Goal: Communication & Community: Ask a question

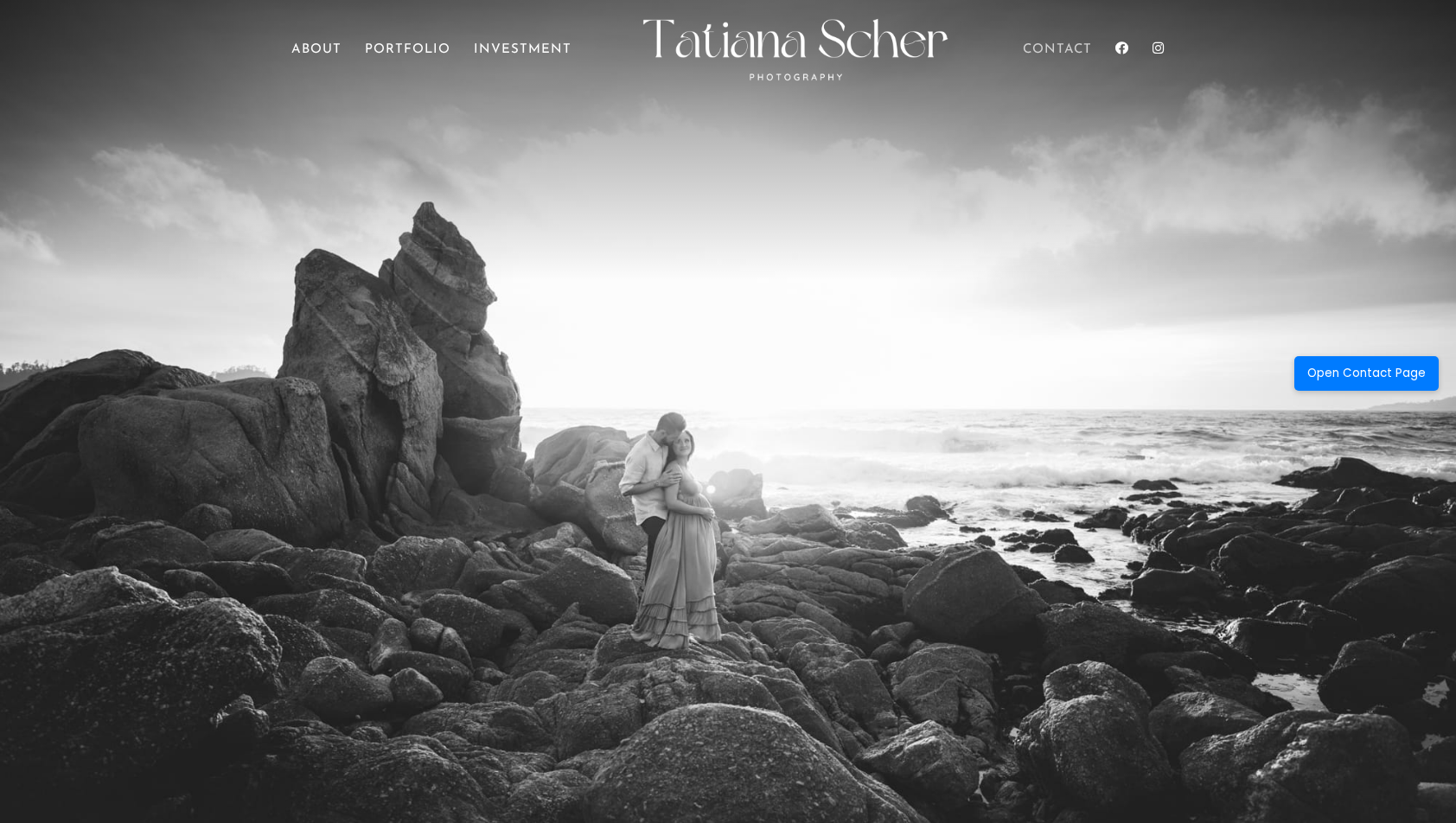
click at [1041, 53] on link "Contact" at bounding box center [1057, 69] width 69 height 49
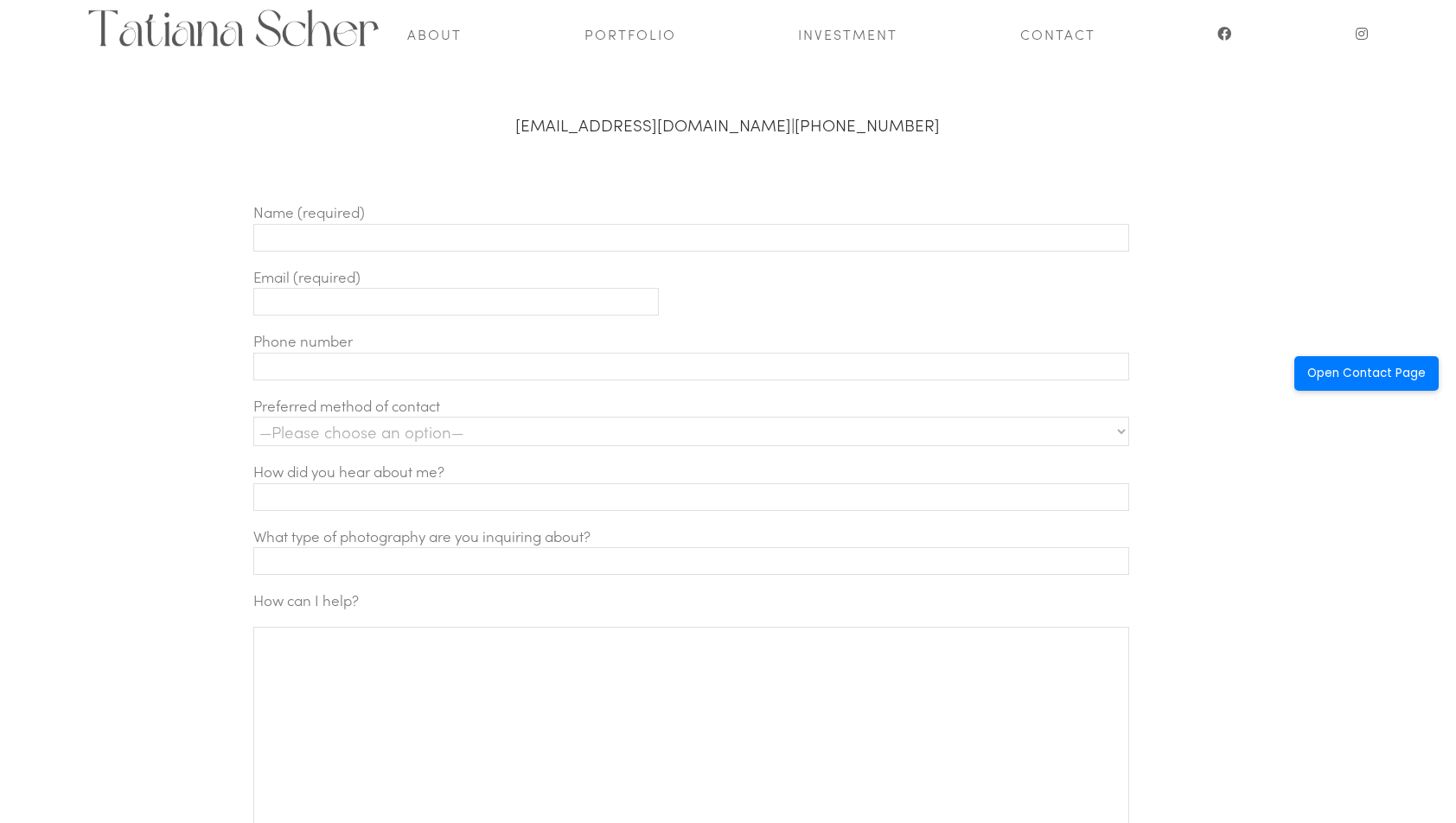
scroll to position [599, 0]
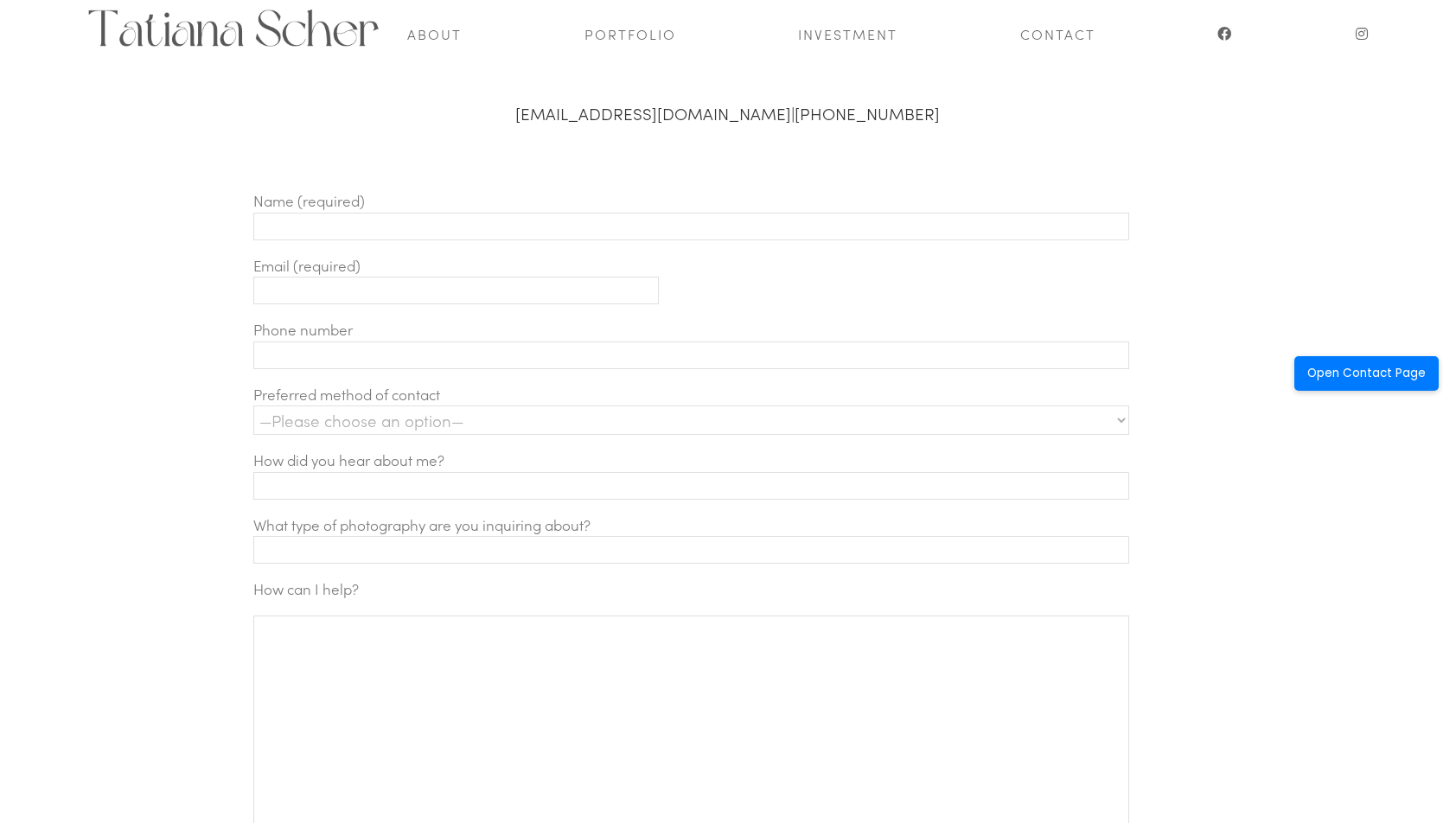
click at [292, 234] on input "Contact form" at bounding box center [691, 226] width 876 height 27
type input "[PERSON_NAME]"
type input "[EMAIL_ADDRESS][DOMAIN_NAME]"
type input "01761711543"
click at [385, 411] on select "—Please choose an option— Text Phone call Email" at bounding box center [691, 419] width 876 height 29
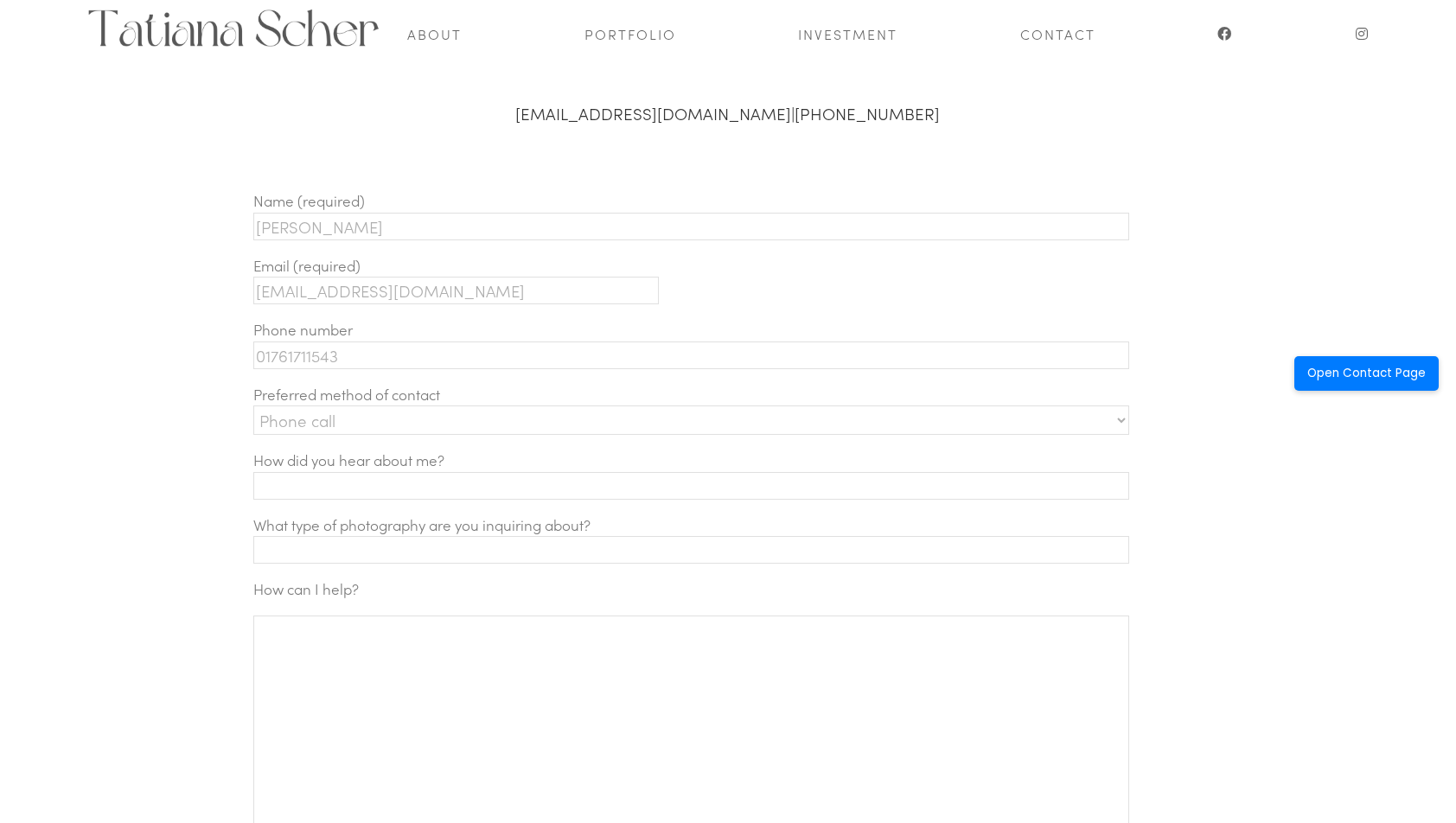
click at [253, 405] on select "—Please choose an option— Text Phone call Email" at bounding box center [691, 419] width 876 height 29
drag, startPoint x: 388, startPoint y: 411, endPoint x: 383, endPoint y: 430, distance: 19.6
click at [388, 411] on select "—Please choose an option— Text Phone call Email" at bounding box center [691, 419] width 876 height 29
select select "Email"
click at [253, 405] on select "—Please choose an option— Text Phone call Email" at bounding box center [691, 419] width 876 height 29
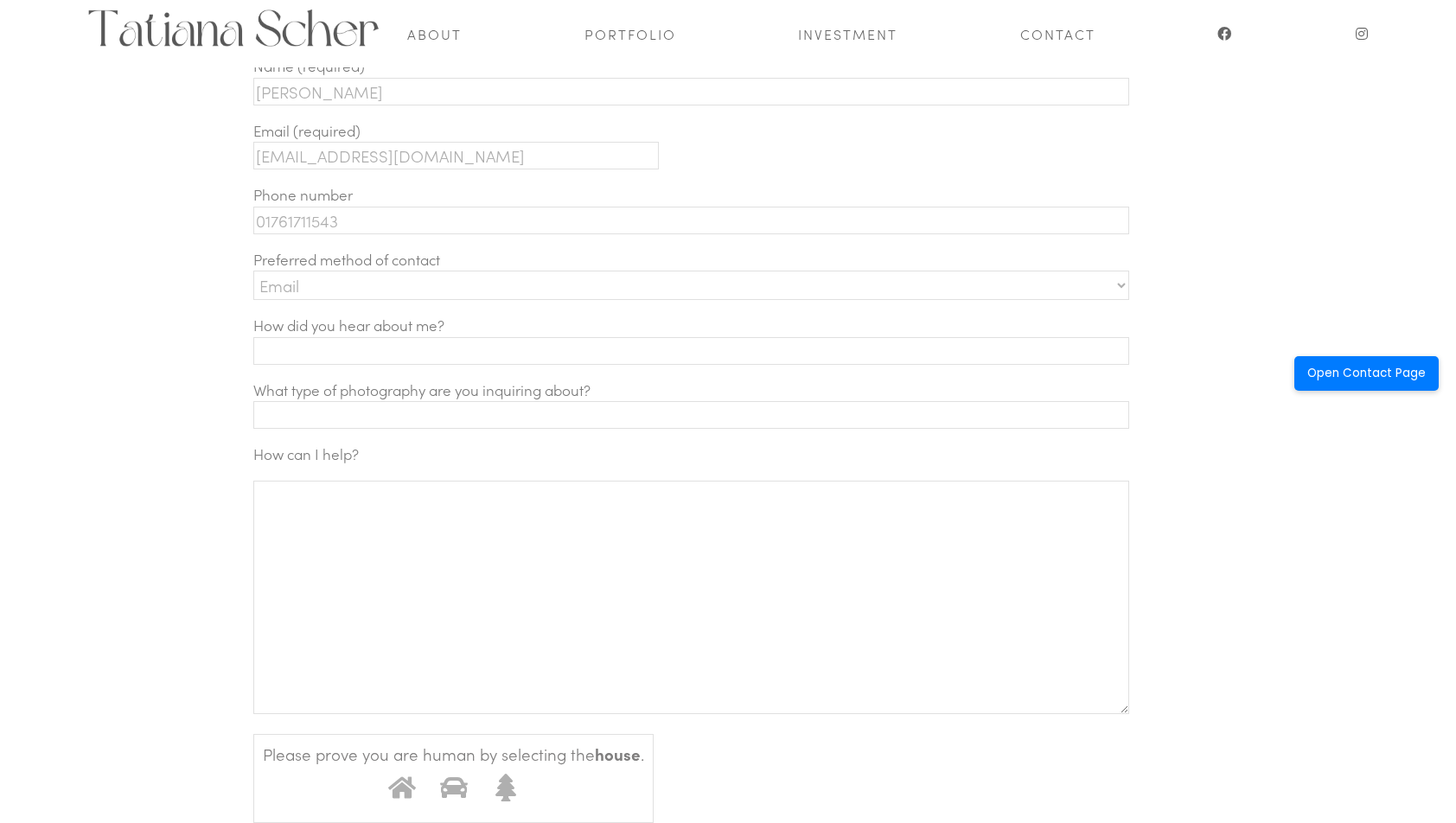
scroll to position [738, 0]
click at [329, 328] on p "How did you hear about me?" at bounding box center [740, 343] width 973 height 65
click at [343, 349] on input "Contact form" at bounding box center [691, 346] width 876 height 27
click at [319, 349] on input "Contact form" at bounding box center [691, 346] width 876 height 27
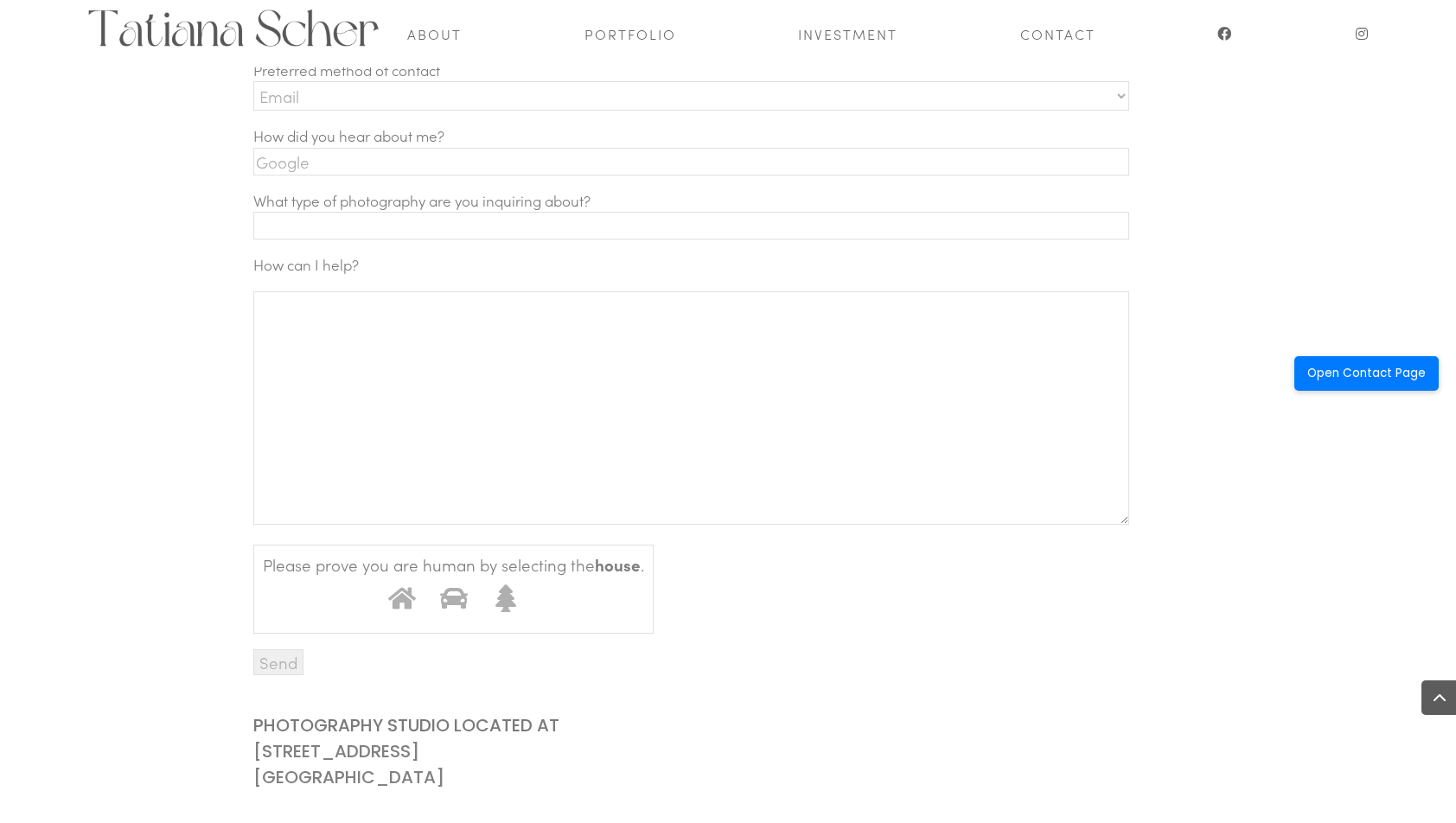
scroll to position [945, 0]
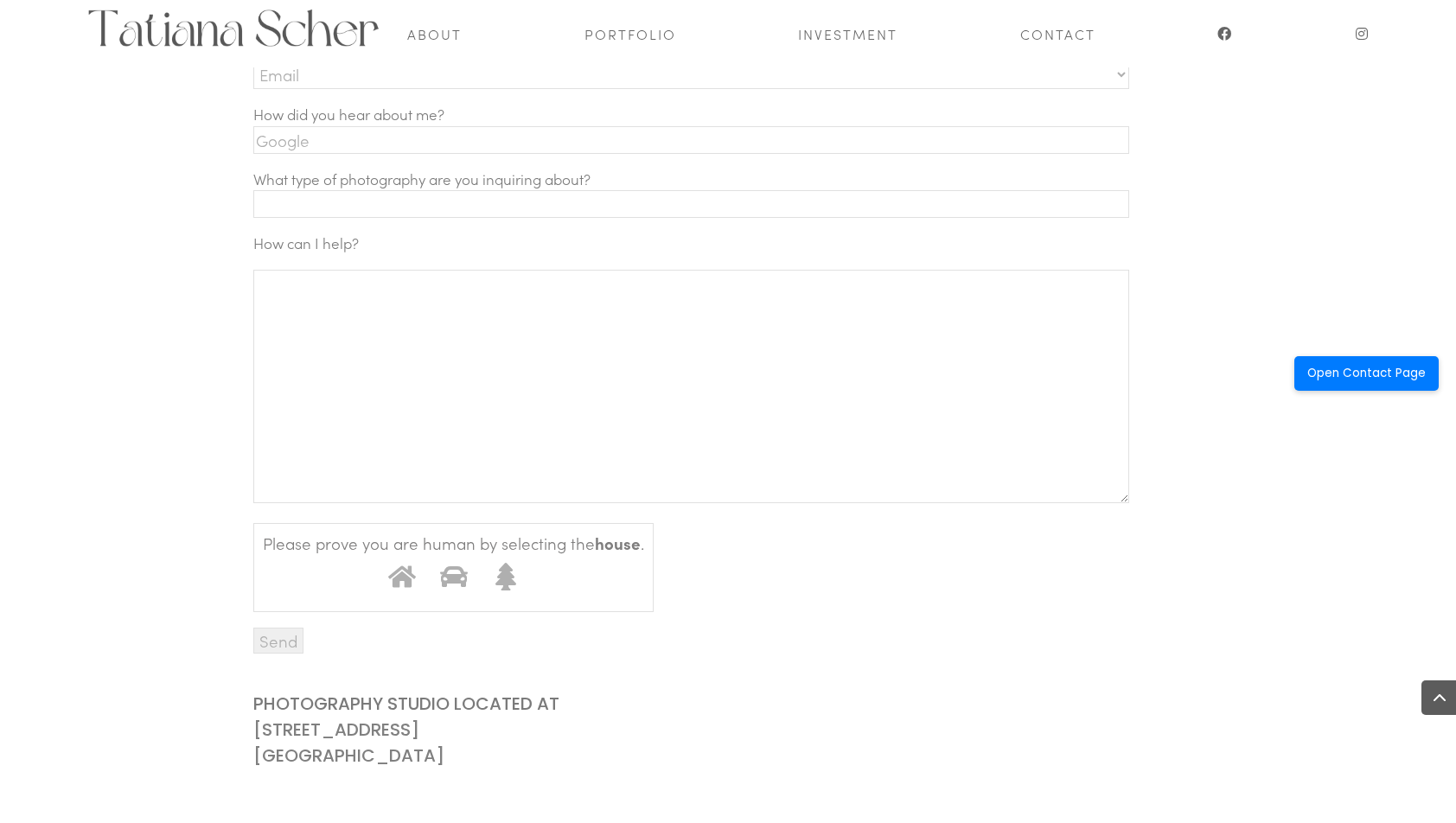
type input "Google"
click at [437, 319] on textarea "Contact form" at bounding box center [691, 386] width 876 height 234
paste textarea "Bring Your Photos to Life with Professional Editing Services Hi there, Hope you…"
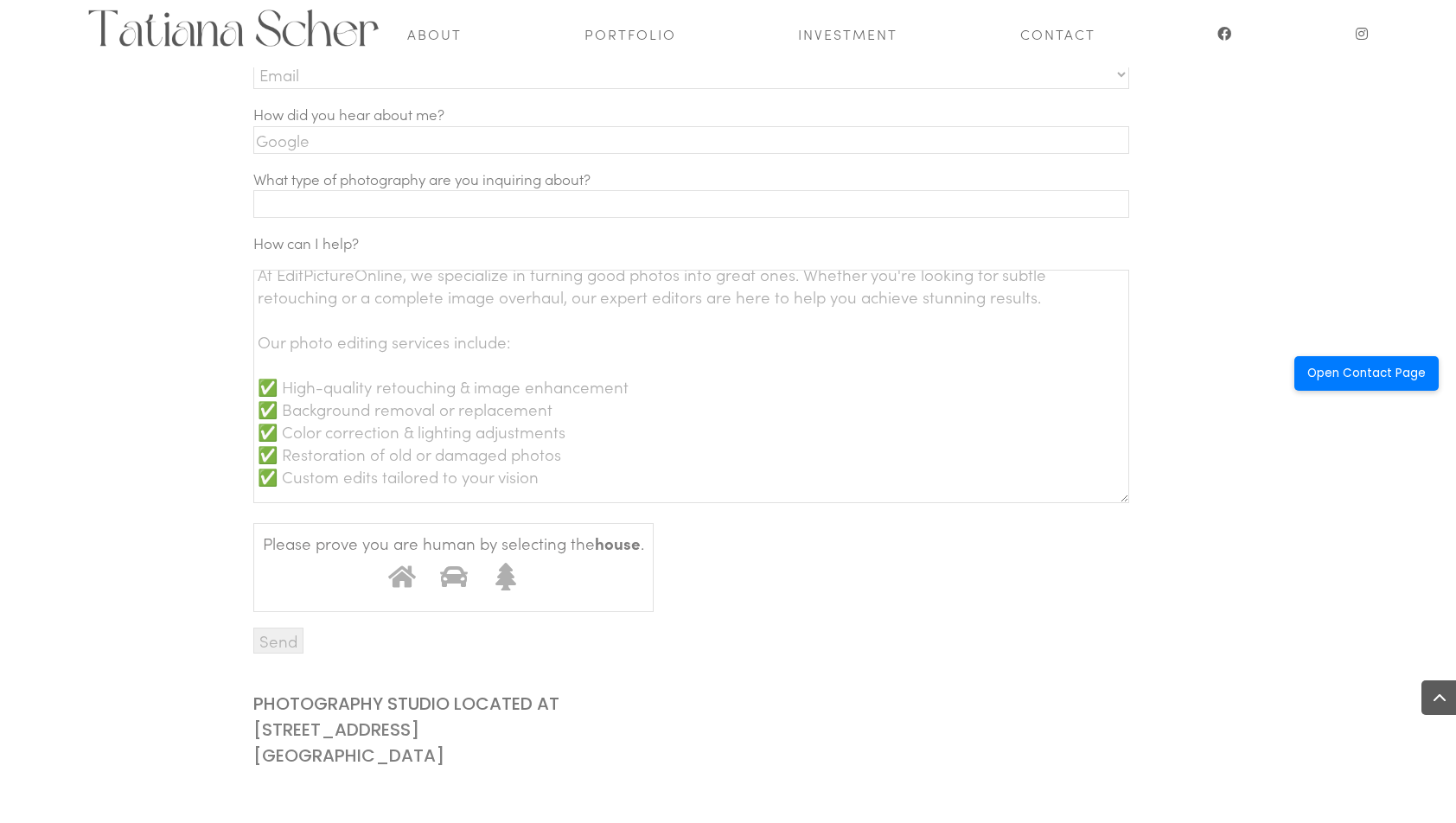
scroll to position [0, 0]
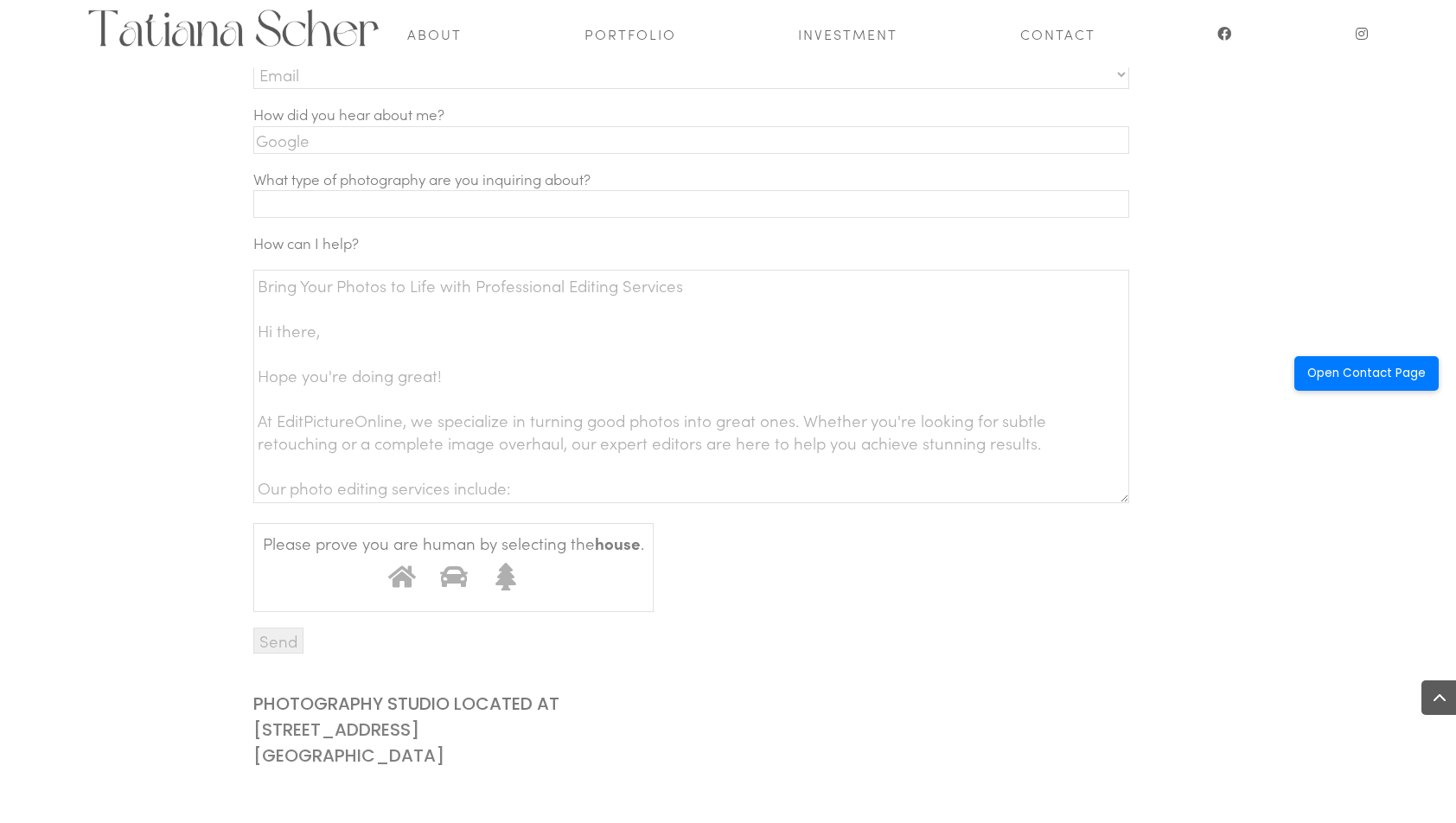
click at [320, 299] on textarea "Bring Your Photos to Life with Professional Editing Services Hi there, Hope you…" at bounding box center [691, 386] width 876 height 234
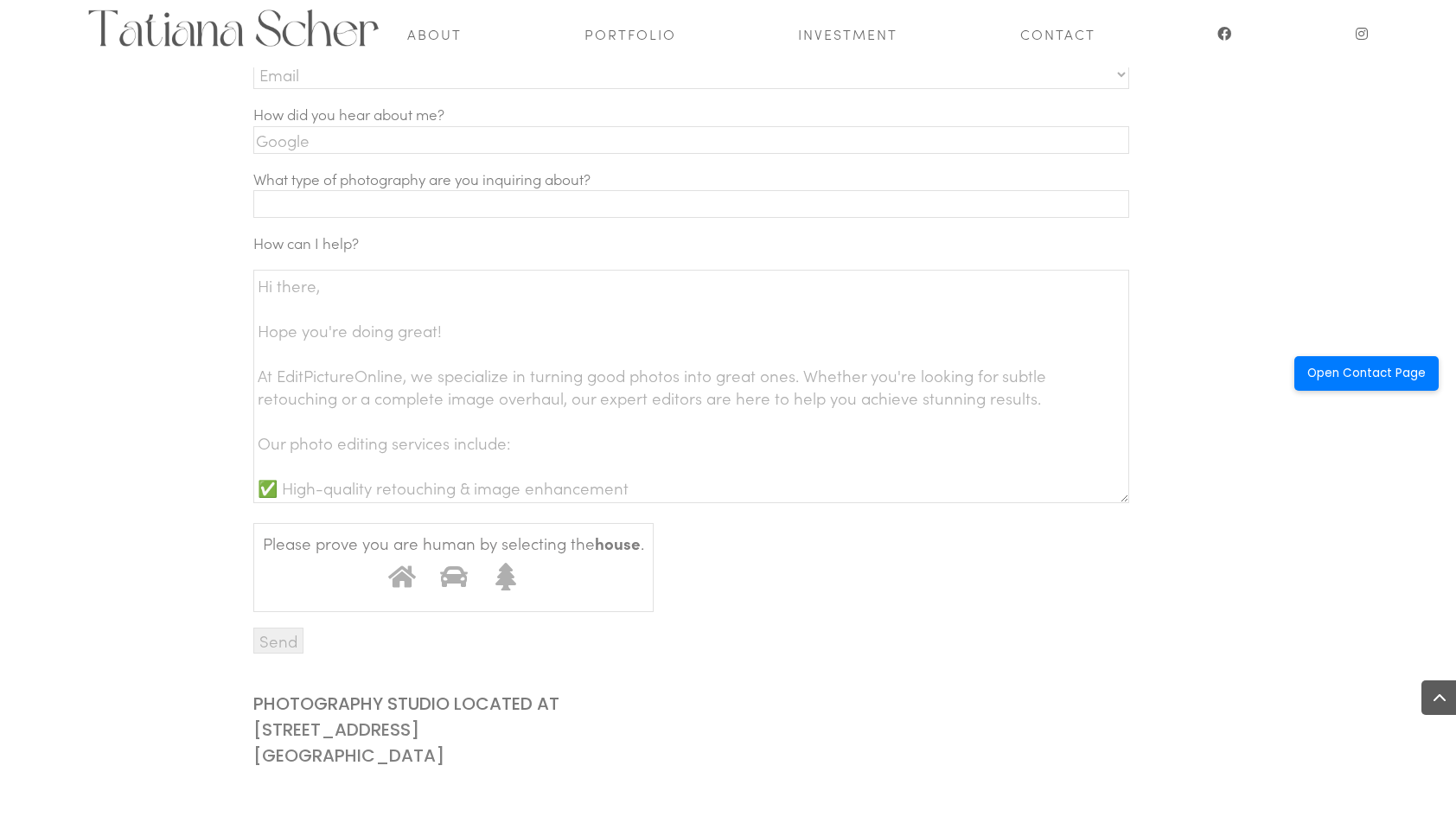
type textarea "Hi there, Hope you're doing great! At EditPictureOnline, we specialize in turni…"
click at [327, 209] on input "Contact form" at bounding box center [691, 204] width 876 height 27
paste input "Bring Your Photos to Life with Professional Editing Services"
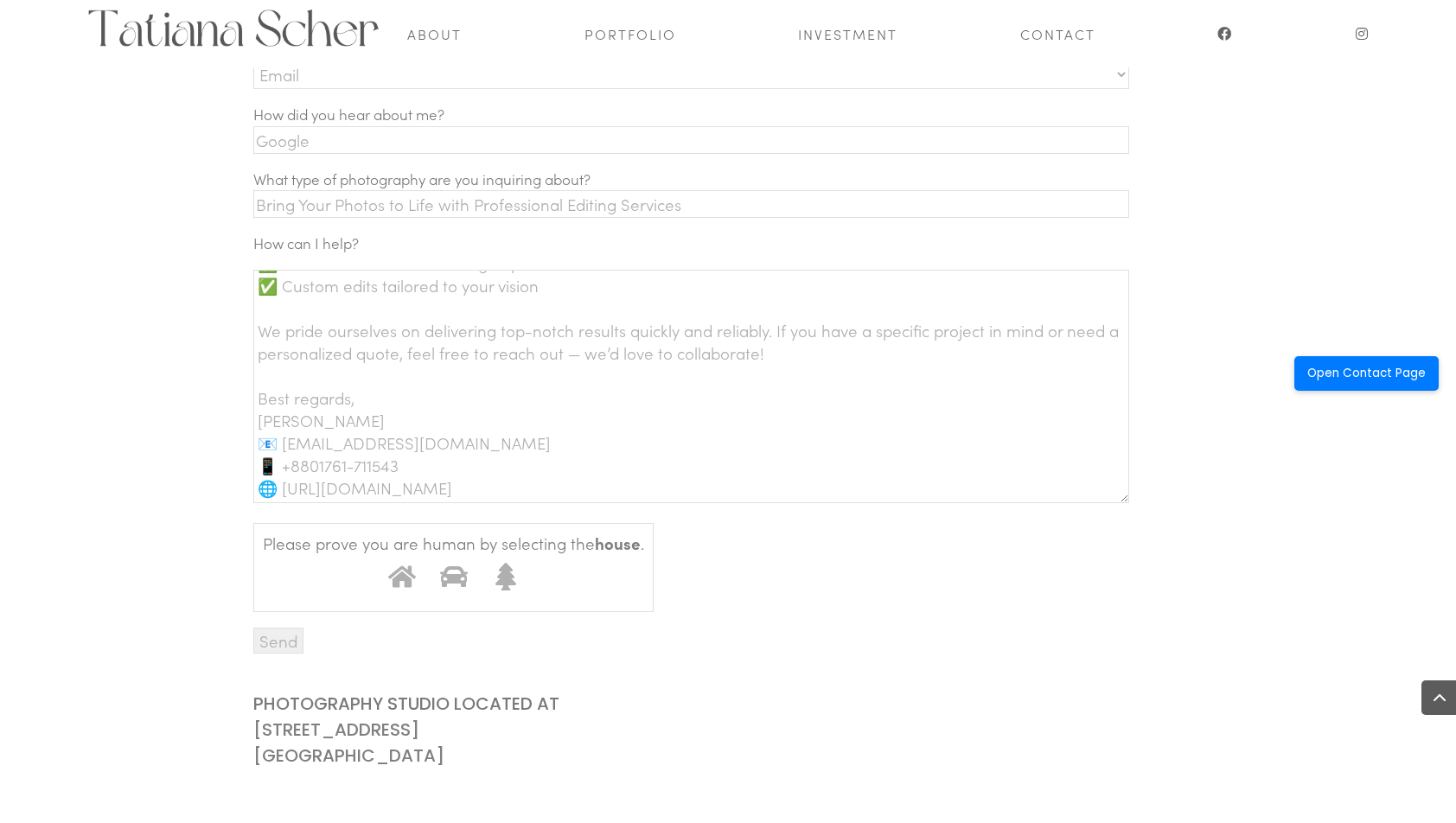
scroll to position [292, 0]
type input "Bring Your Photos to Life with Professional Editing Services"
drag, startPoint x: 407, startPoint y: 568, endPoint x: 377, endPoint y: 617, distance: 57.5
click at [405, 568] on icon "Contact form" at bounding box center [402, 575] width 27 height 22
click at [380, 555] on input "1" at bounding box center [380, 555] width 0 height 0
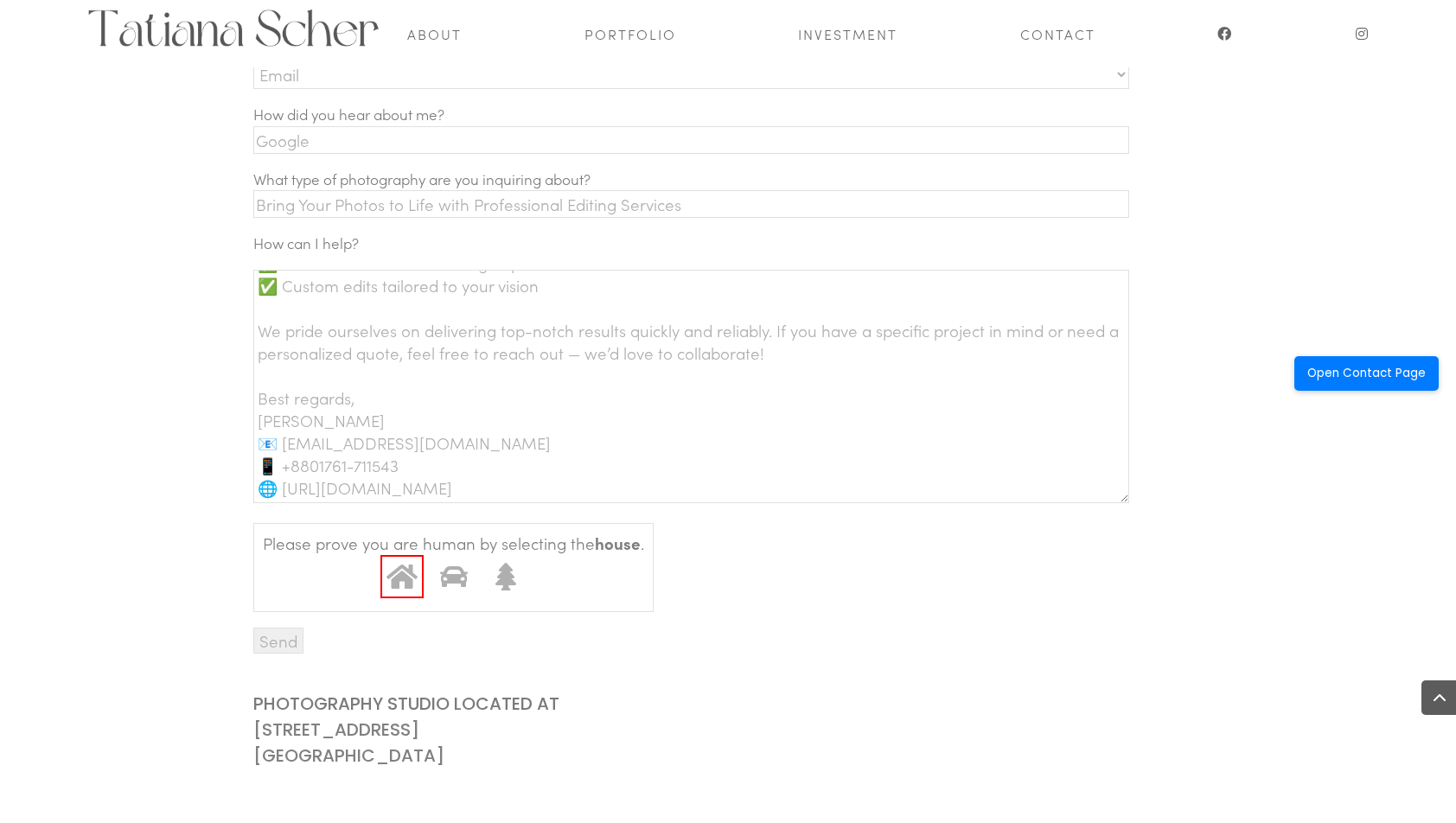
click at [265, 642] on input "Send" at bounding box center [278, 641] width 50 height 26
click at [977, 89] on select "—Please choose an option— Text Phone call Email" at bounding box center [691, 74] width 876 height 29
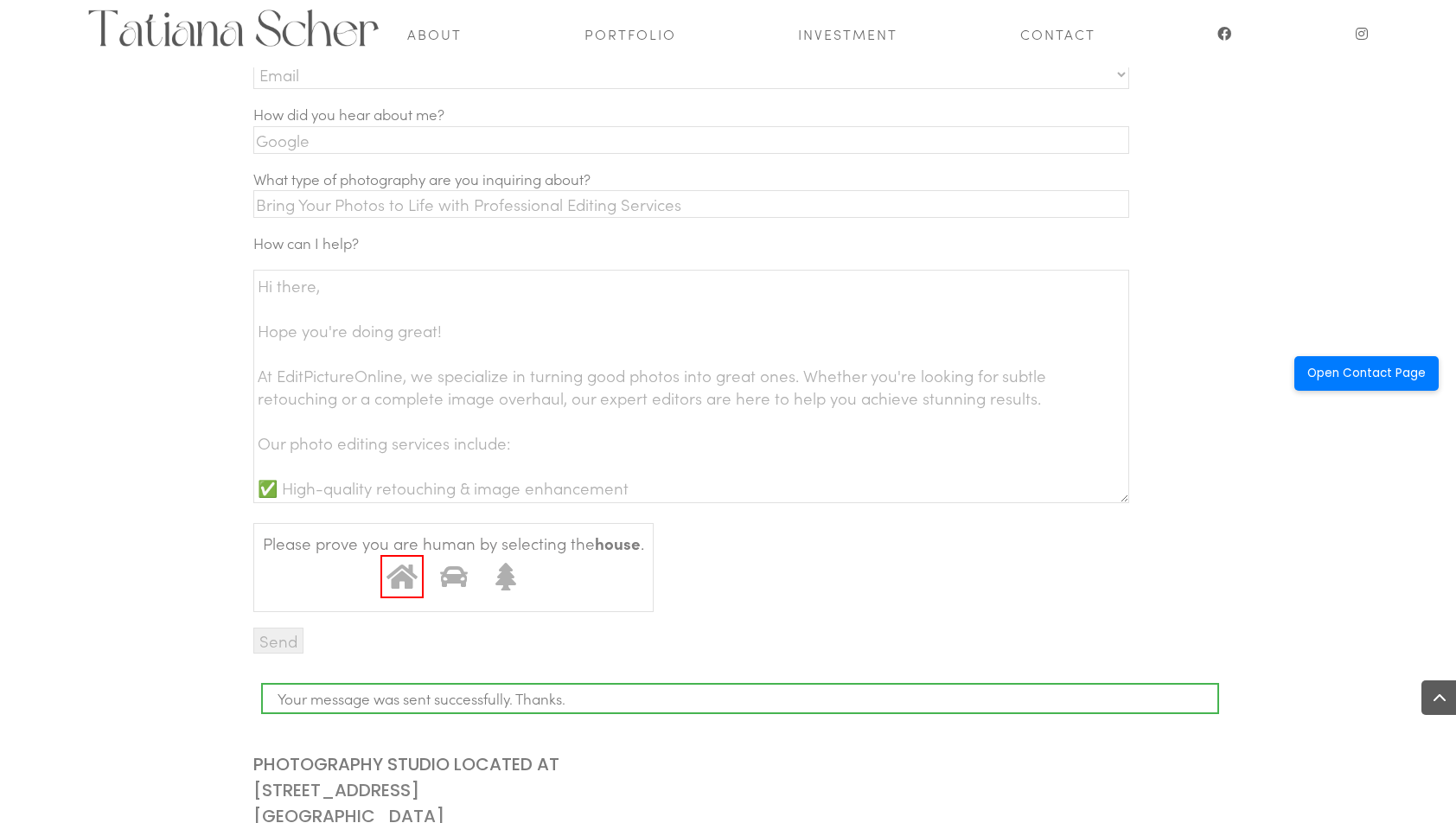
click at [134, 216] on div "[EMAIL_ADDRESS][DOMAIN_NAME] | [PHONE_NUMBER] [EMAIL_ADDRESS][DOMAIN_NAME] [PHO…" at bounding box center [728, 512] width 1456 height 1585
